Goal: Information Seeking & Learning: Compare options

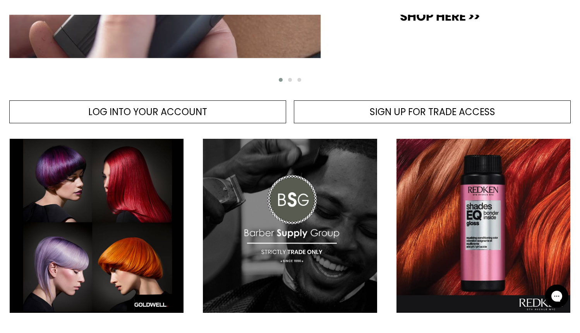
scroll to position [286, 0]
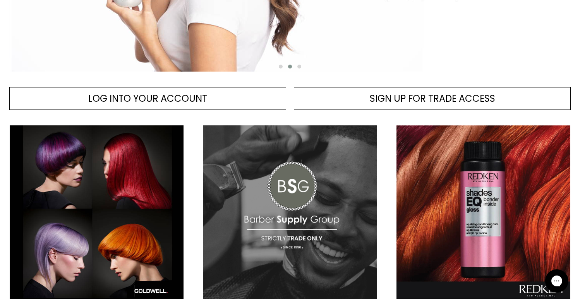
click at [281, 188] on img "Main content" at bounding box center [290, 213] width 174 height 174
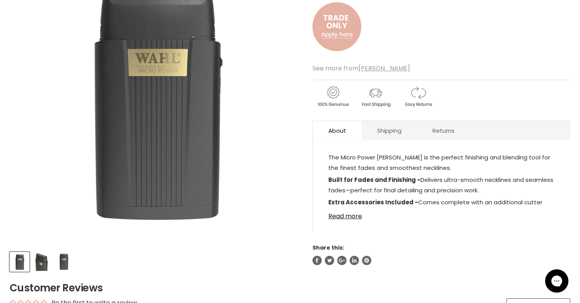
scroll to position [68, 0]
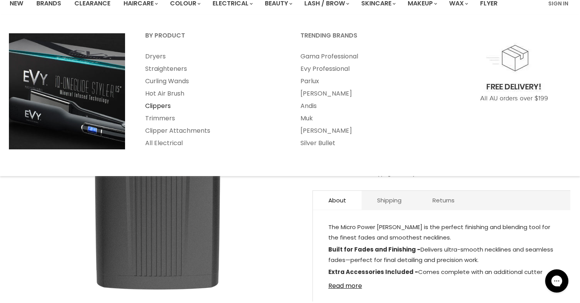
click at [170, 106] on link "Clippers" at bounding box center [213, 106] width 154 height 12
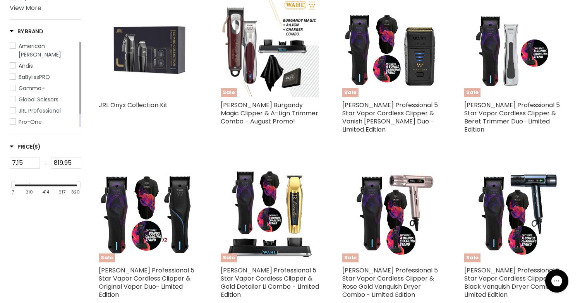
scroll to position [212, 0]
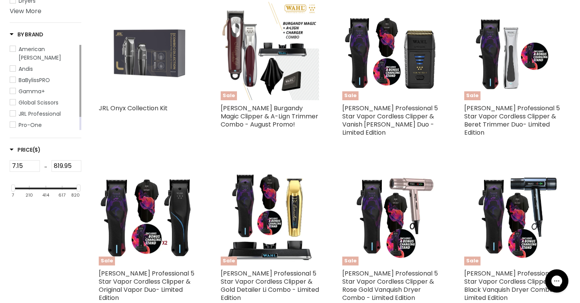
click at [155, 56] on img "Main content" at bounding box center [148, 51] width 99 height 99
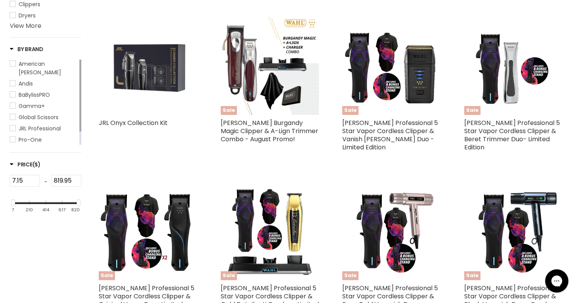
scroll to position [155, 0]
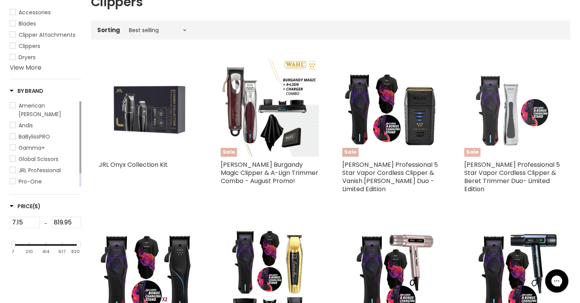
click at [500, 109] on img "Main content" at bounding box center [514, 107] width 99 height 99
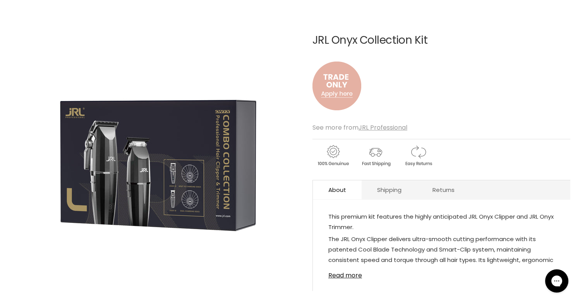
scroll to position [72, 0]
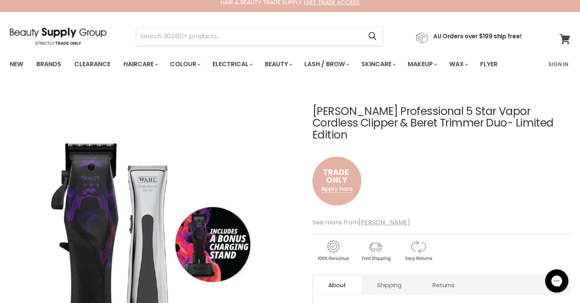
scroll to position [10, 0]
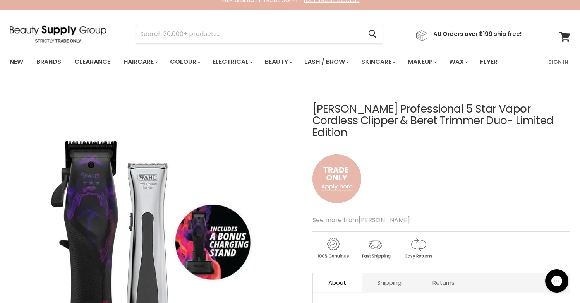
click at [343, 162] on img "Main content" at bounding box center [337, 179] width 49 height 64
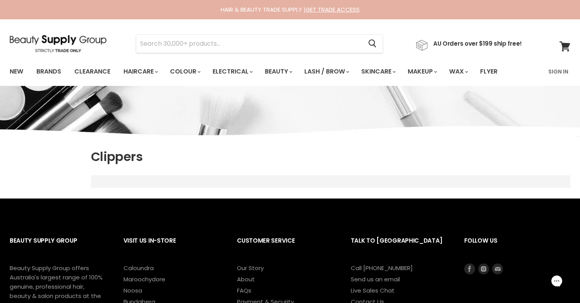
scroll to position [205, 0]
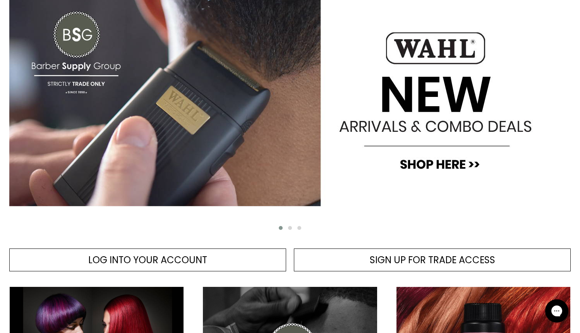
scroll to position [139, 0]
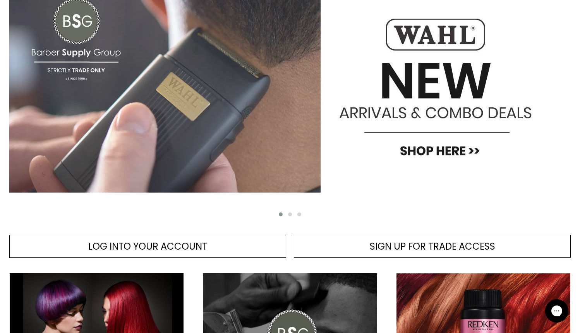
click at [458, 153] on img "Main content" at bounding box center [290, 83] width 562 height 271
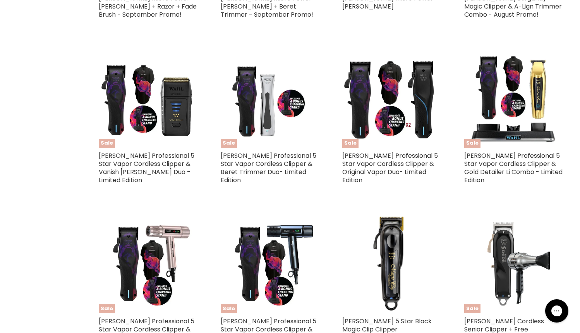
scroll to position [577, 0]
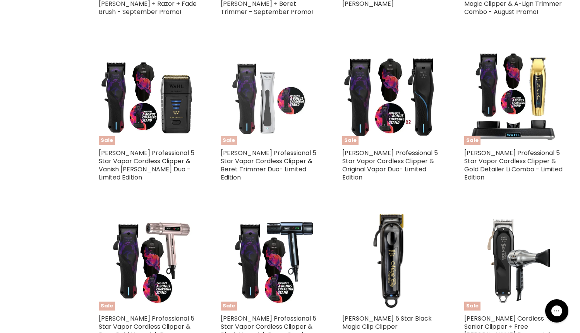
click at [264, 100] on img "Main content" at bounding box center [270, 95] width 99 height 99
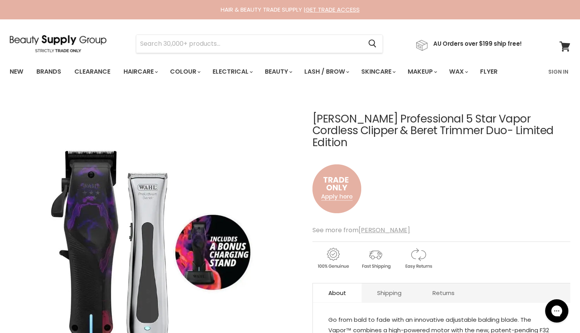
click at [557, 254] on div "Main content" at bounding box center [442, 256] width 258 height 30
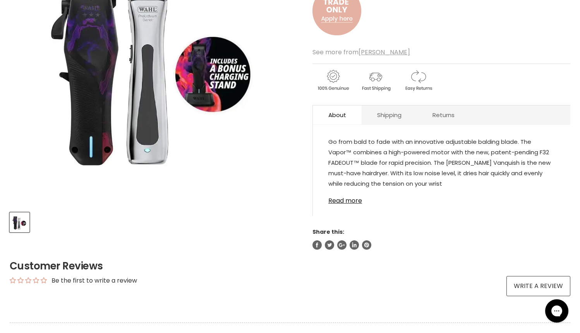
scroll to position [179, 0]
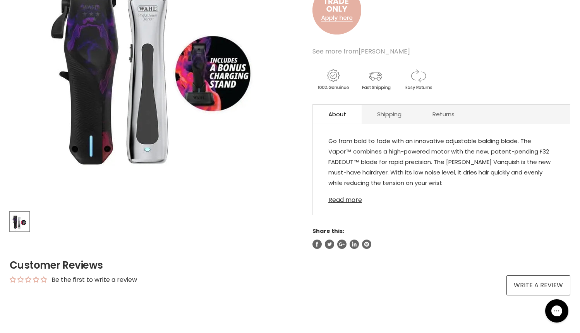
click at [345, 192] on link "Read more" at bounding box center [442, 198] width 227 height 12
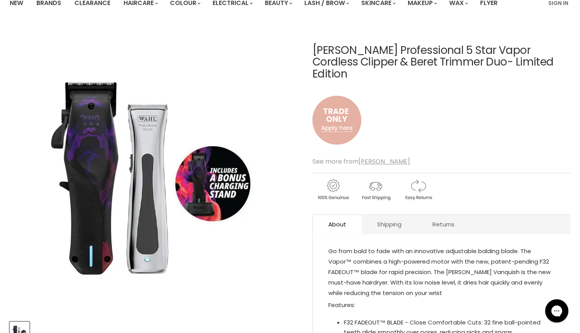
scroll to position [60, 0]
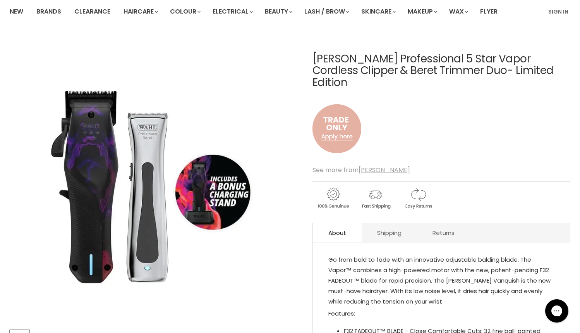
click at [370, 165] on u "[PERSON_NAME]" at bounding box center [385, 169] width 52 height 9
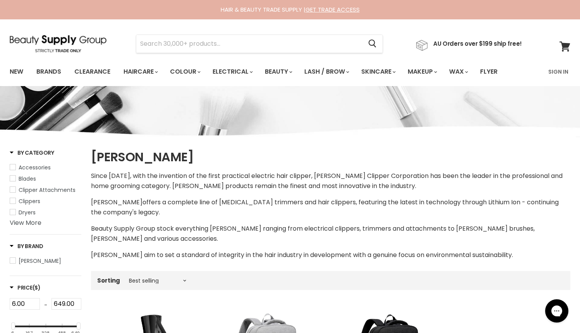
click at [16, 200] on link "Clippers" at bounding box center [46, 201] width 72 height 9
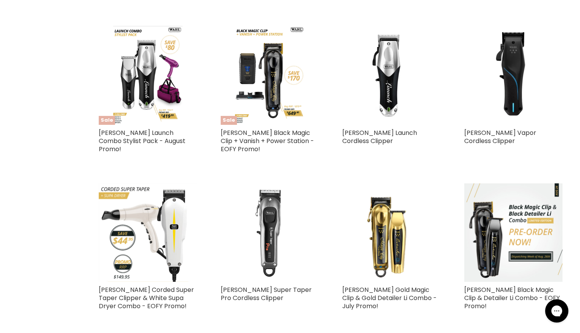
scroll to position [775, 0]
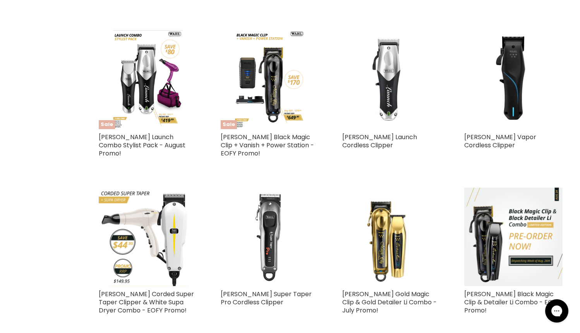
click at [382, 72] on img "Main content" at bounding box center [392, 79] width 99 height 99
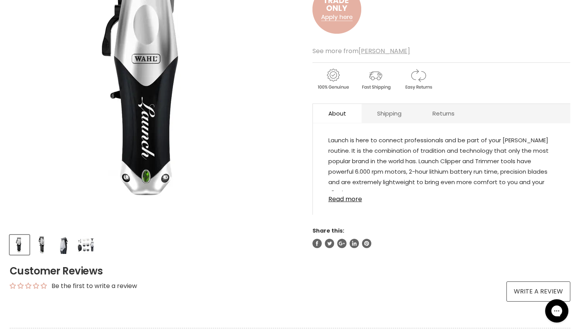
scroll to position [158, 0]
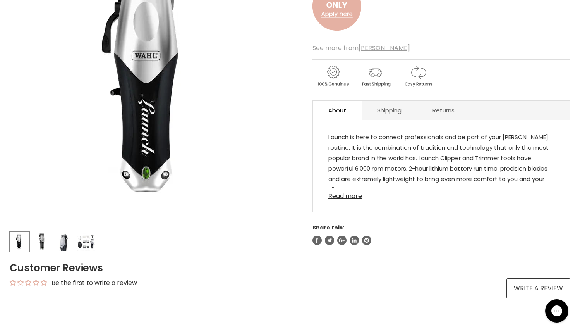
click at [351, 197] on link "Read more" at bounding box center [442, 194] width 227 height 12
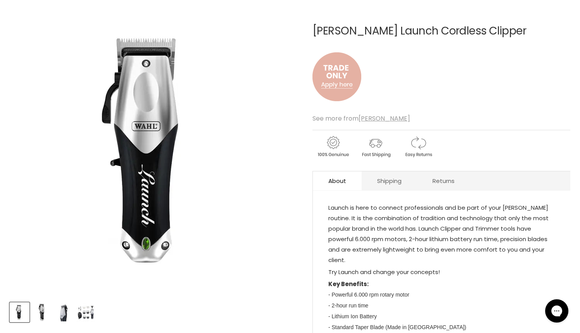
scroll to position [0, 0]
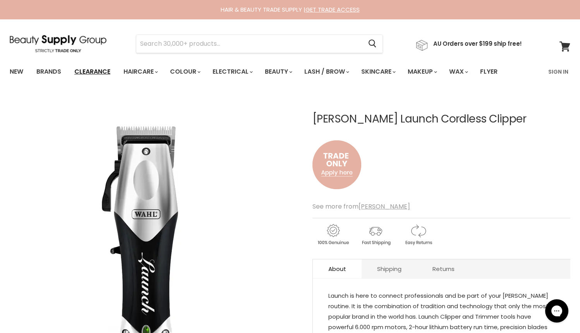
click at [86, 73] on link "Clearance" at bounding box center [93, 72] width 48 height 16
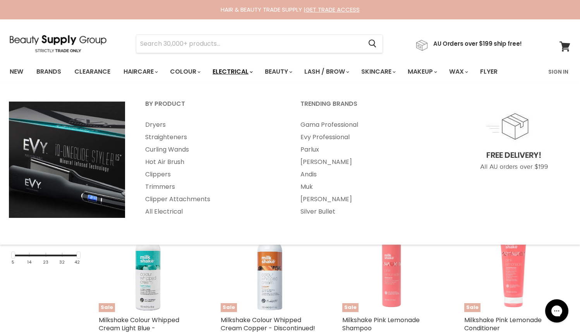
click at [243, 71] on link "Electrical" at bounding box center [232, 72] width 51 height 16
click at [167, 174] on link "Clippers" at bounding box center [213, 174] width 154 height 12
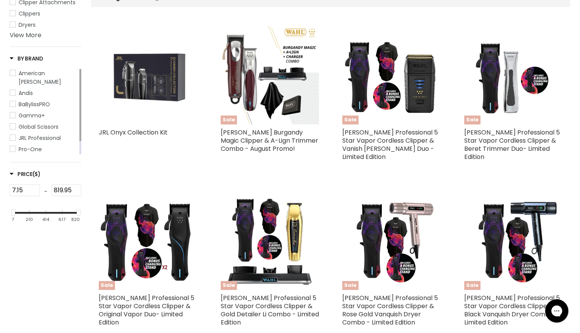
scroll to position [185, 0]
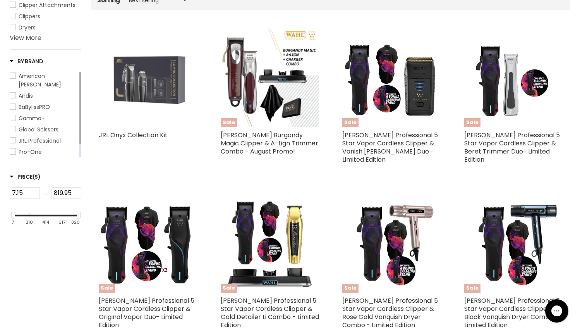
click at [167, 79] on img "Main content" at bounding box center [148, 77] width 99 height 99
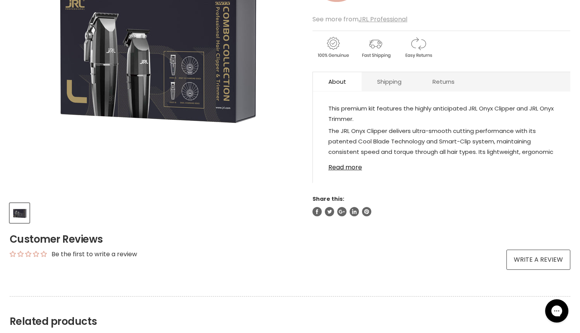
scroll to position [188, 0]
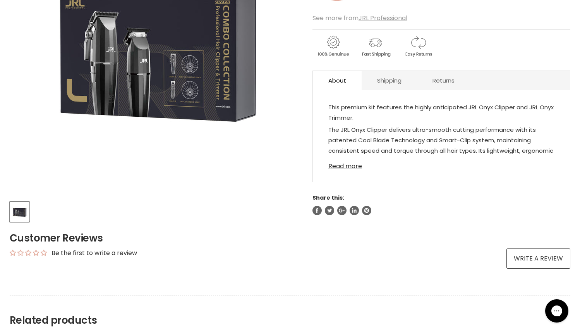
click at [343, 166] on link "Read more" at bounding box center [442, 164] width 227 height 12
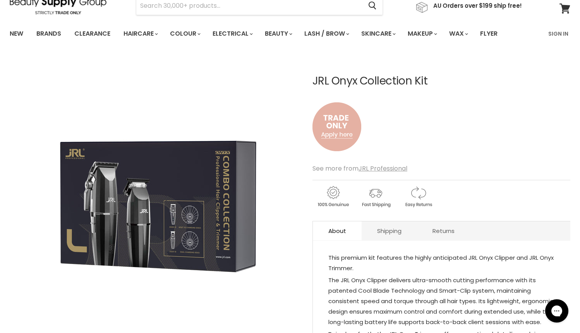
scroll to position [0, 0]
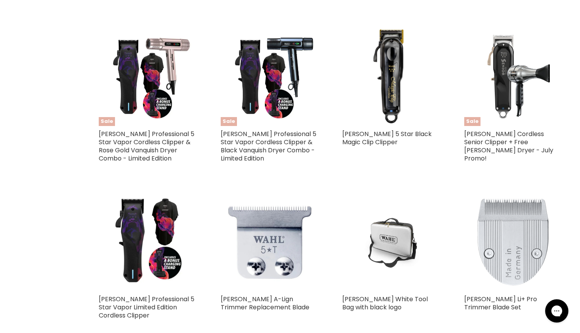
scroll to position [256, 0]
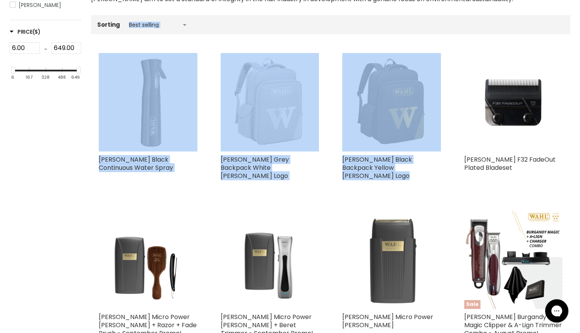
drag, startPoint x: 579, startPoint y: 132, endPoint x: 570, endPoint y: 22, distance: 110.8
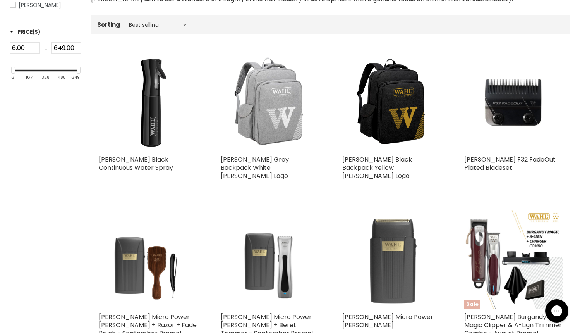
click at [487, 172] on div "Main content" at bounding box center [514, 175] width 99 height 7
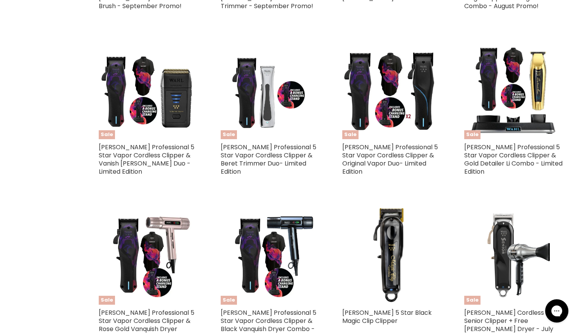
scroll to position [589, 0]
